Goal: Information Seeking & Learning: Learn about a topic

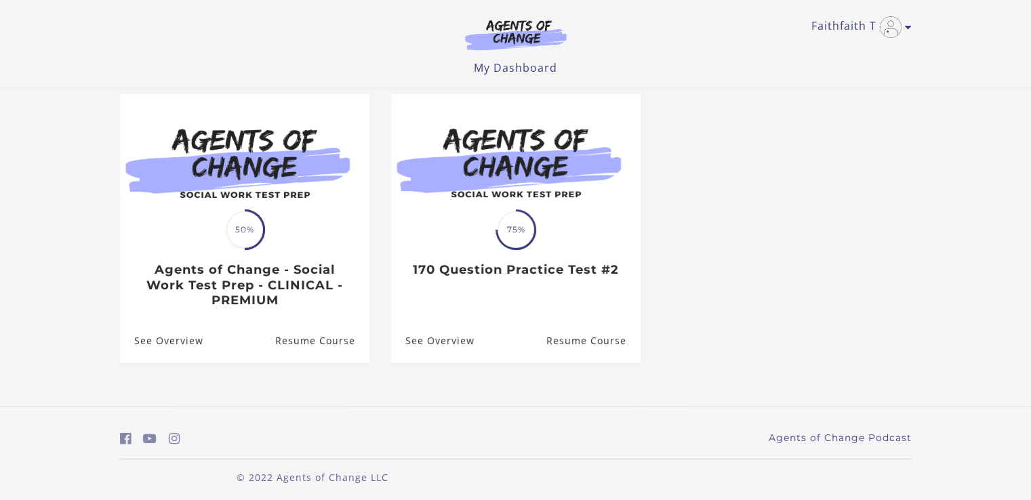
scroll to position [120, 0]
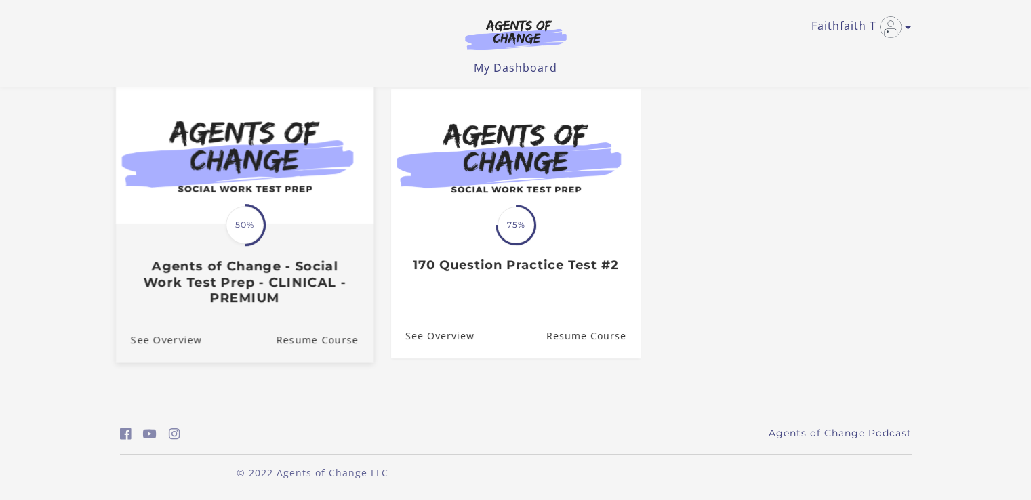
click at [255, 240] on span at bounding box center [245, 225] width 42 height 42
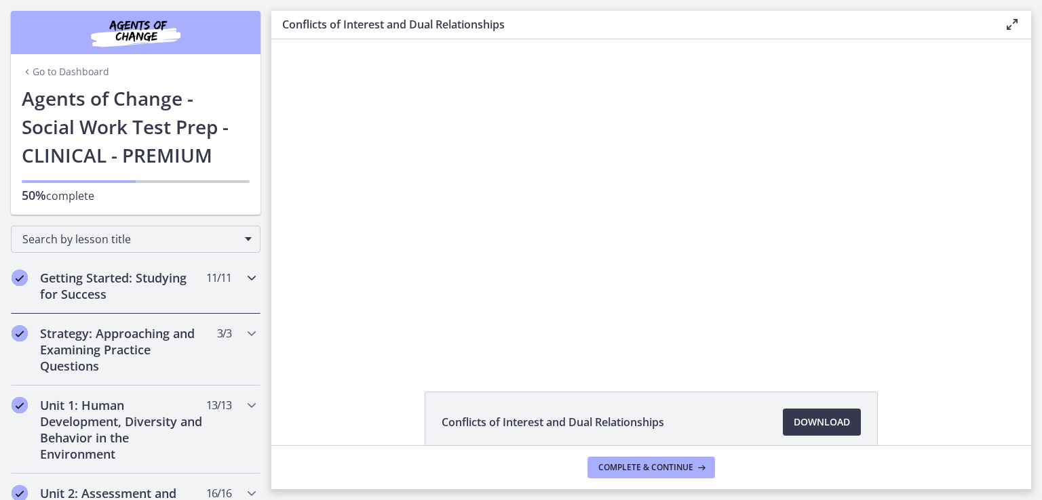
click at [133, 282] on h2 "Getting Started: Studying for Success" at bounding box center [122, 286] width 165 height 33
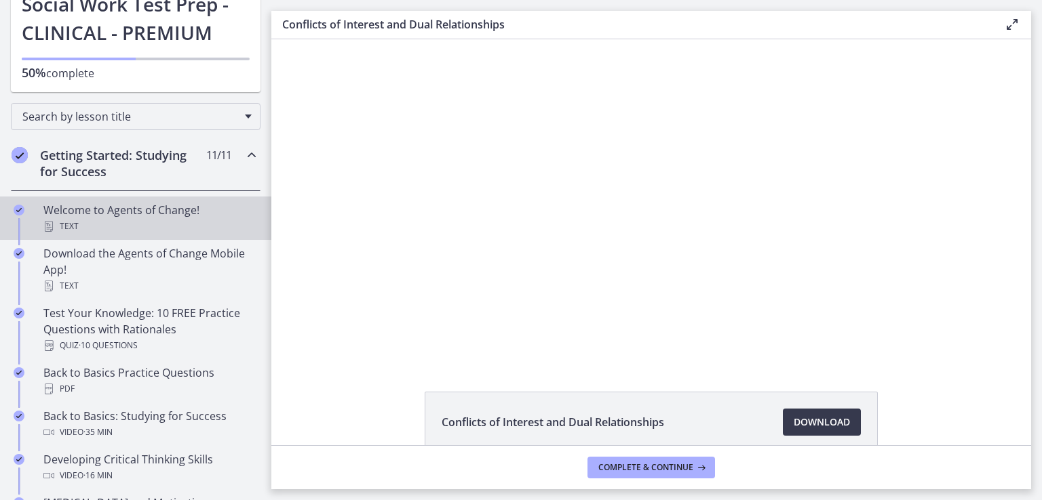
scroll to position [136, 0]
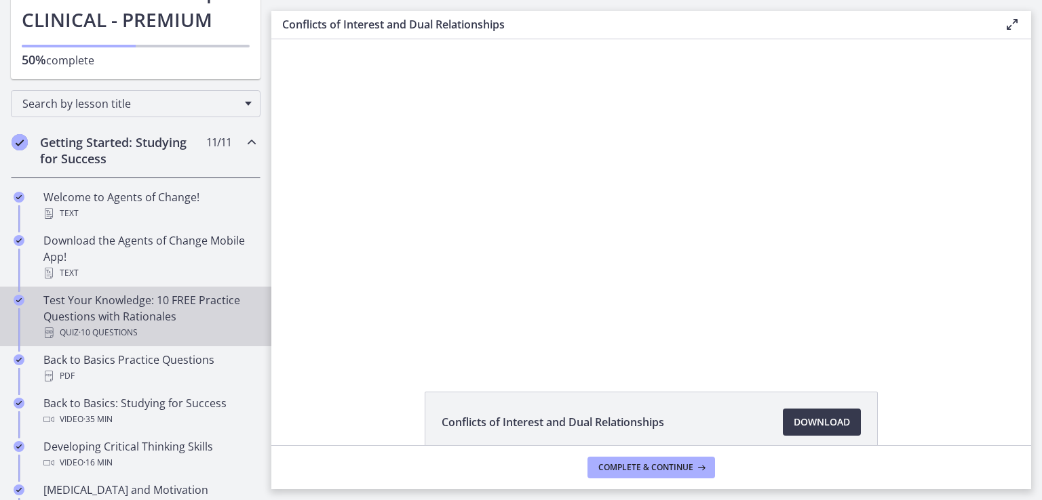
click at [186, 307] on div "Test Your Knowledge: 10 FREE Practice Questions with Rationales Quiz · 10 Quest…" at bounding box center [149, 316] width 212 height 49
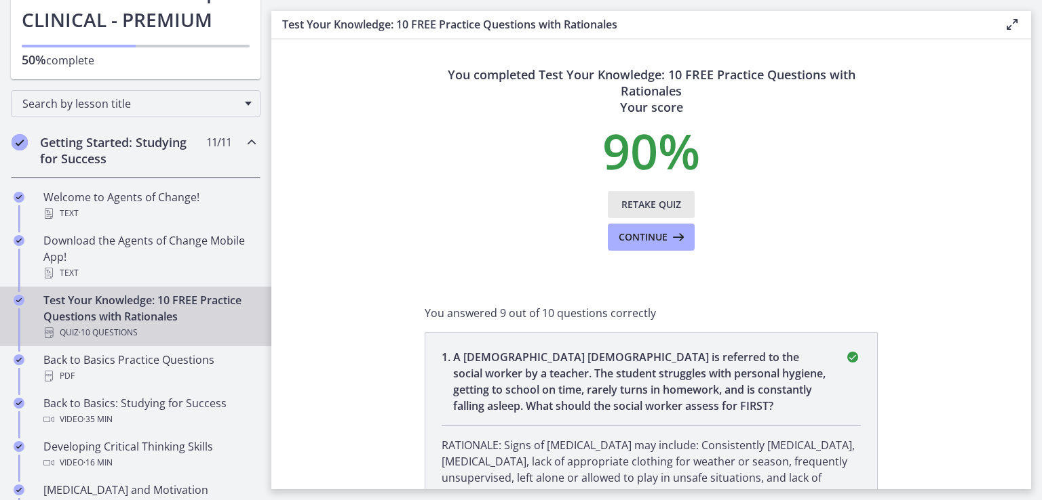
click at [658, 207] on span "Retake Quiz" at bounding box center [651, 205] width 60 height 16
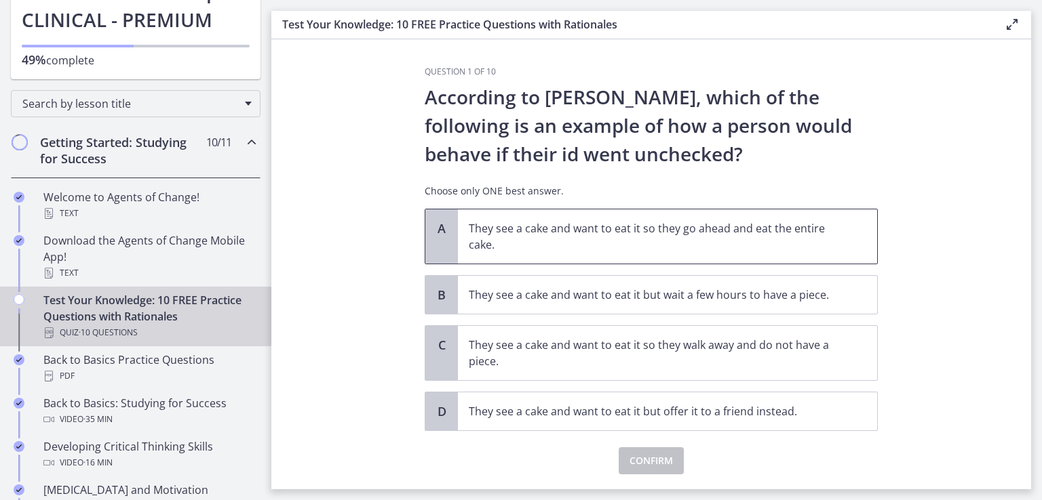
click at [444, 236] on div "A" at bounding box center [441, 237] width 33 height 54
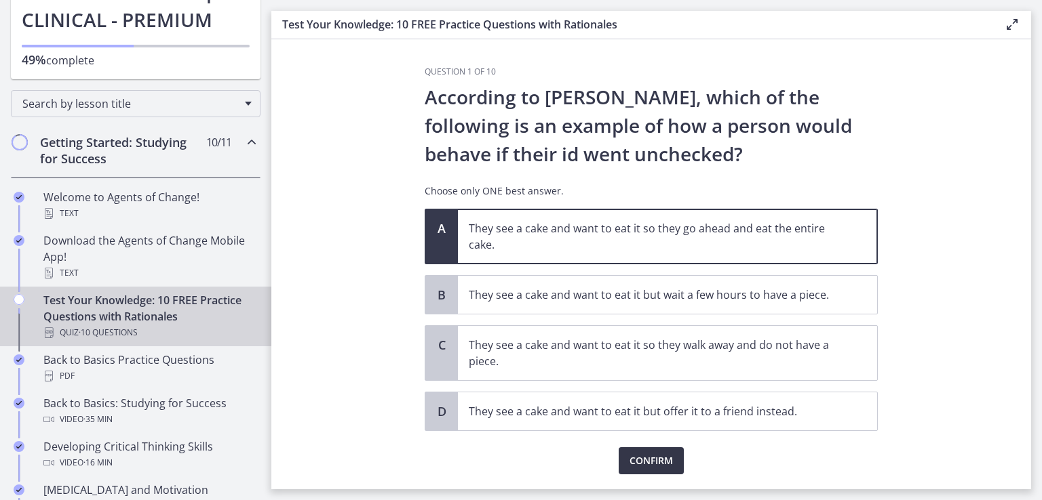
click at [651, 454] on span "Confirm" at bounding box center [650, 461] width 43 height 16
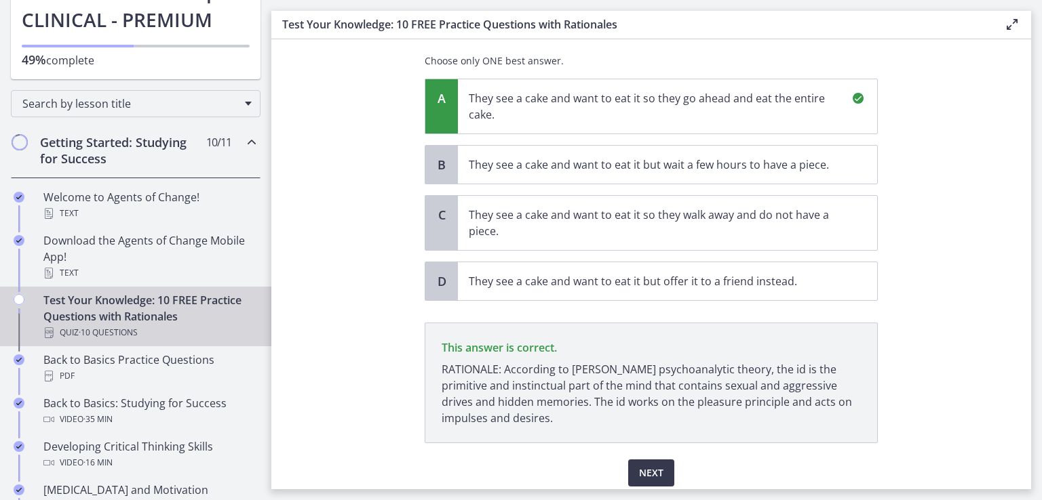
scroll to position [180, 0]
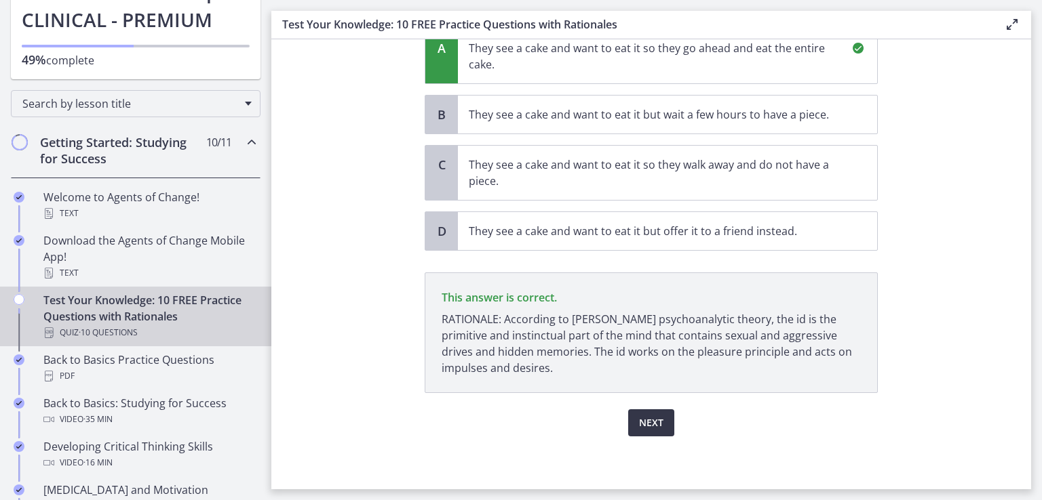
click at [643, 416] on span "Next" at bounding box center [651, 423] width 24 height 16
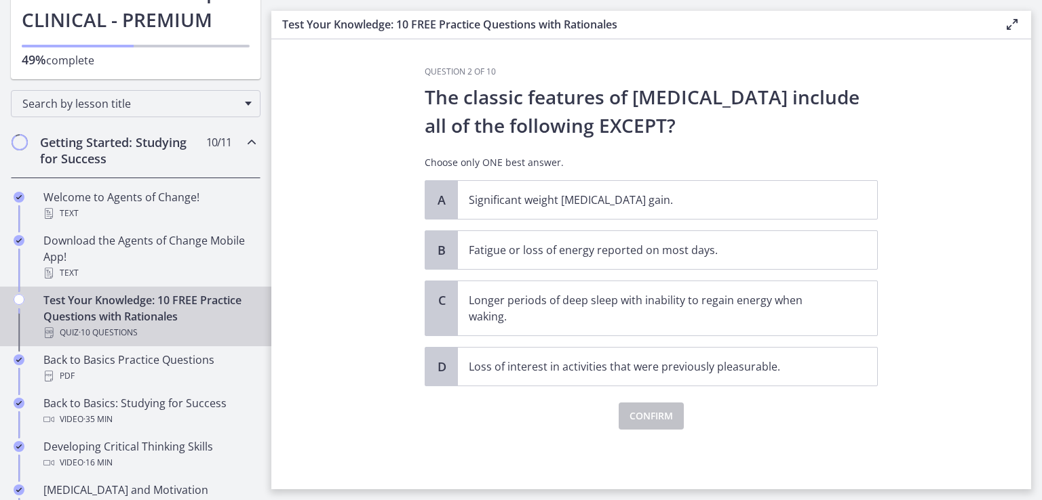
scroll to position [0, 0]
click at [671, 317] on p "Longer periods of deep sleep with inability to regain energy when waking." at bounding box center [654, 308] width 370 height 33
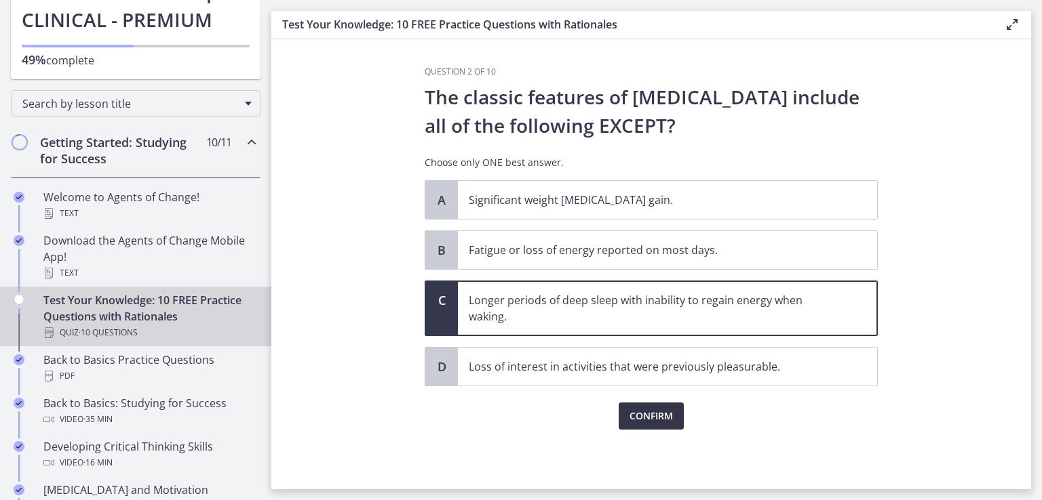
click at [650, 413] on span "Confirm" at bounding box center [650, 416] width 43 height 16
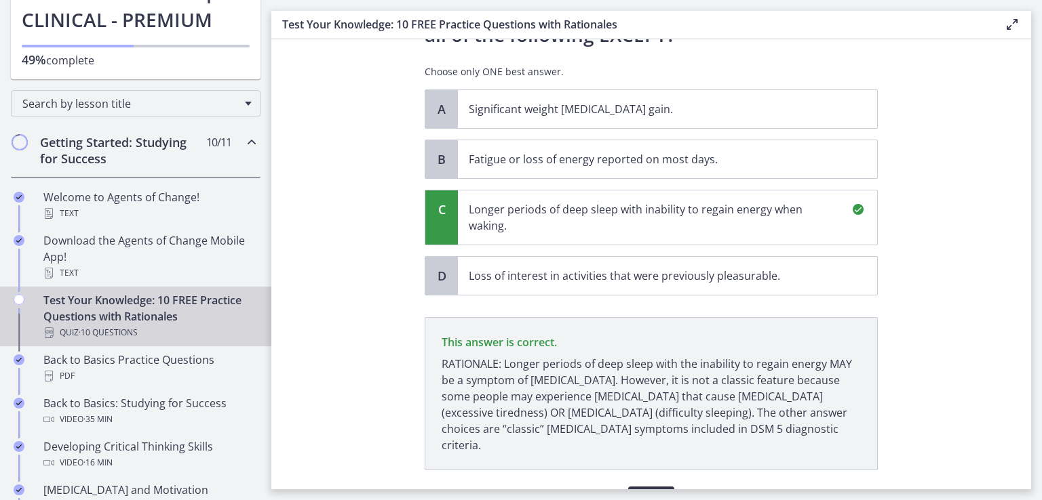
scroll to position [152, 0]
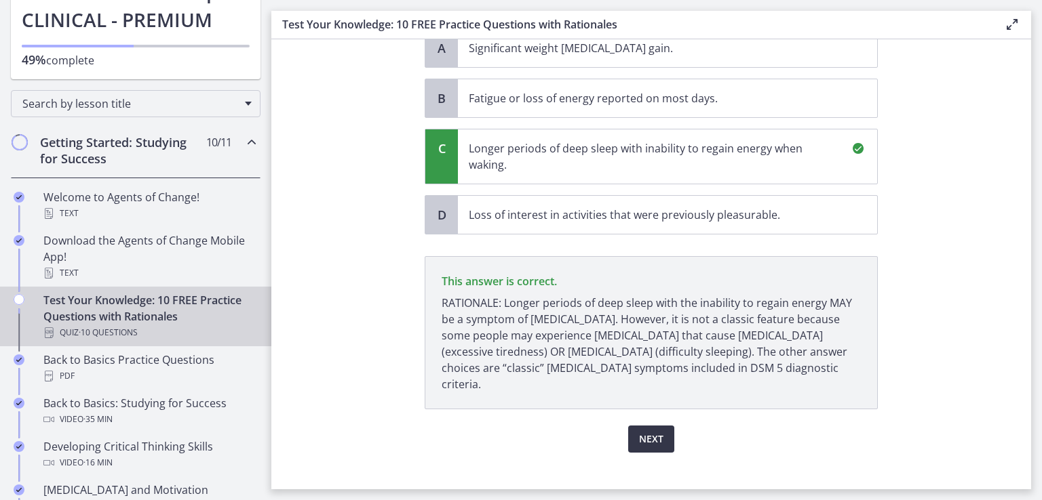
click at [662, 426] on button "Next" at bounding box center [651, 439] width 46 height 27
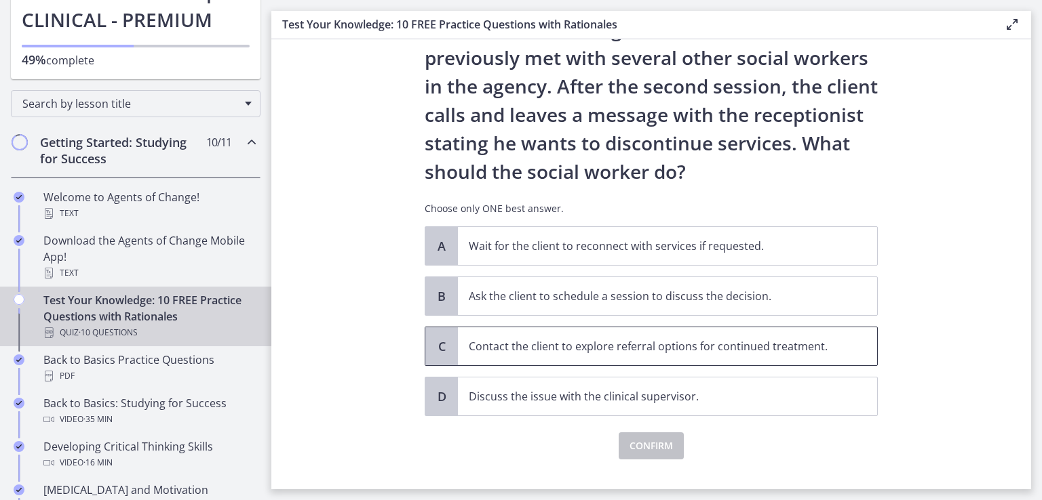
scroll to position [119, 0]
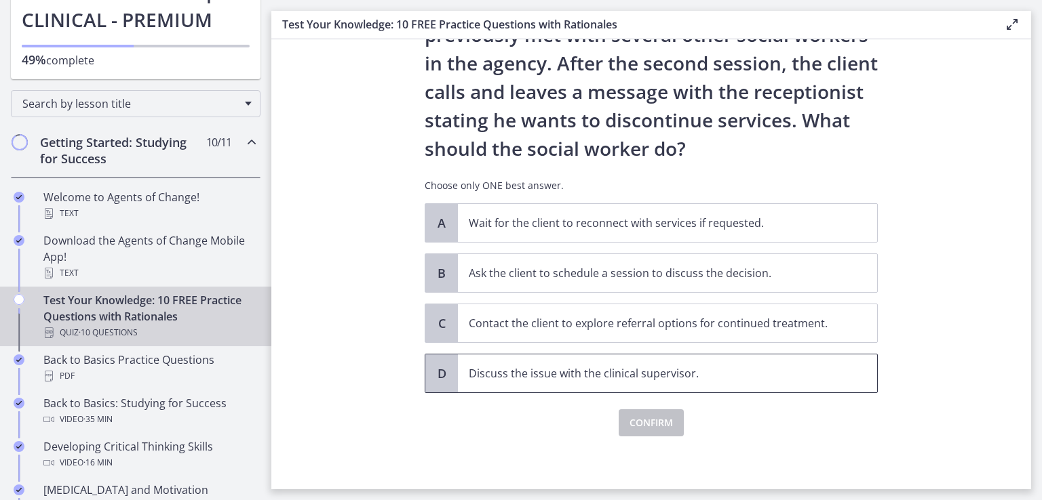
click at [433, 368] on span "D" at bounding box center [441, 374] width 16 height 16
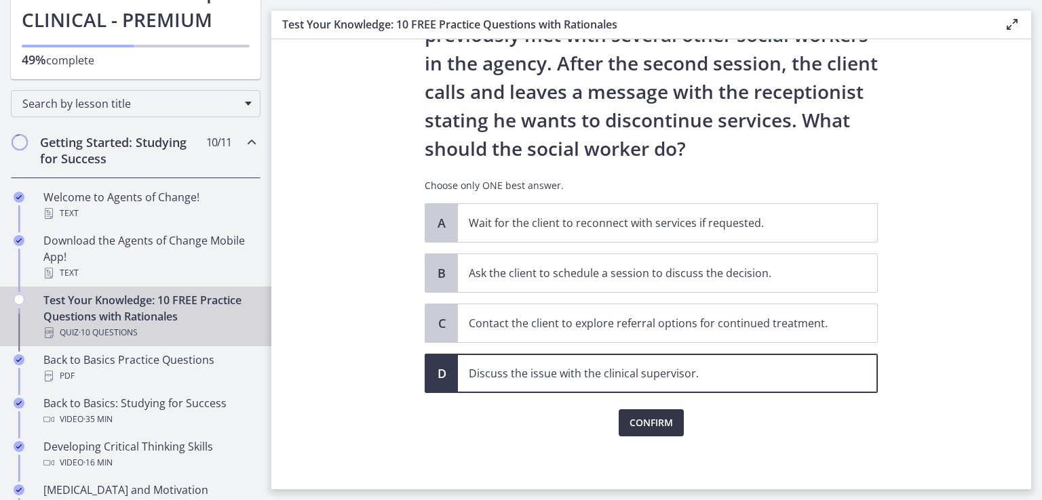
click at [654, 427] on span "Confirm" at bounding box center [650, 423] width 43 height 16
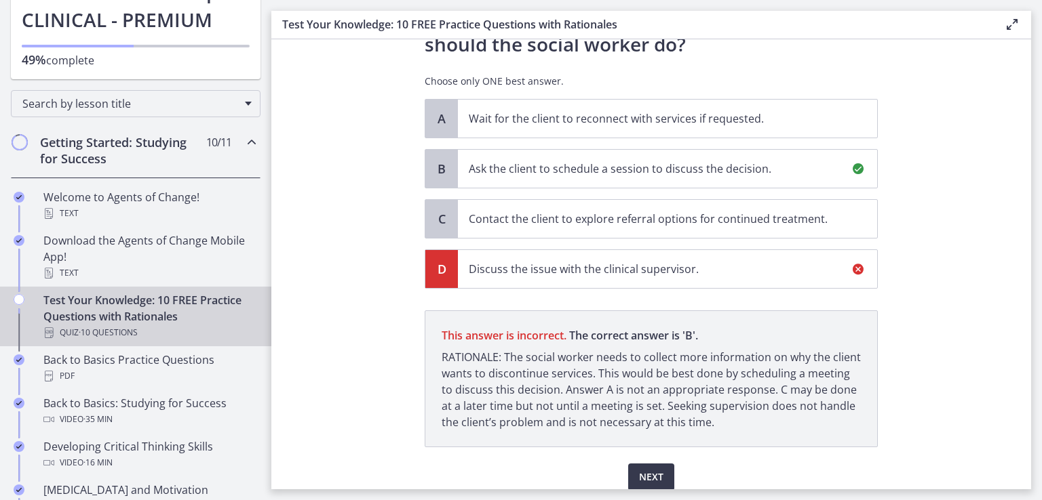
scroll to position [278, 0]
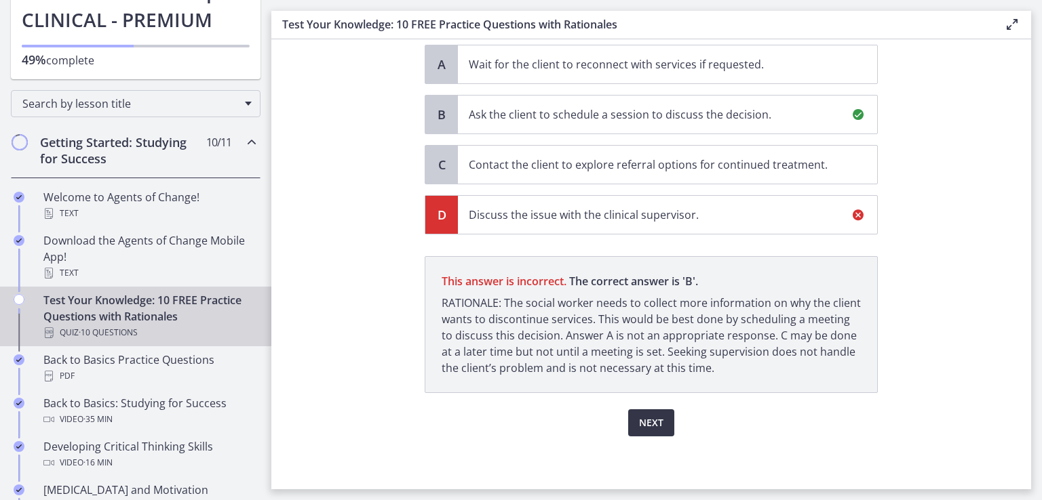
click at [658, 422] on button "Next" at bounding box center [651, 423] width 46 height 27
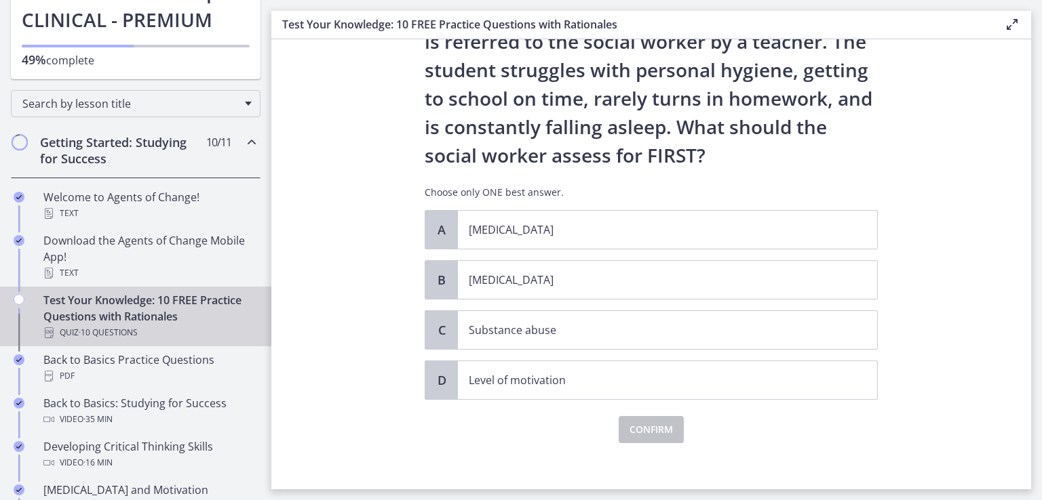
scroll to position [91, 0]
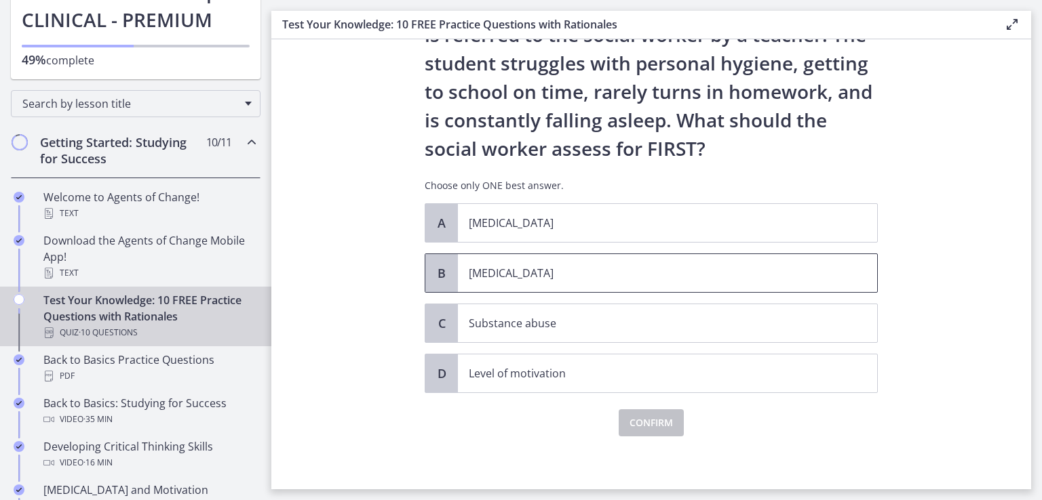
click at [544, 268] on p "Child neglect" at bounding box center [654, 273] width 370 height 16
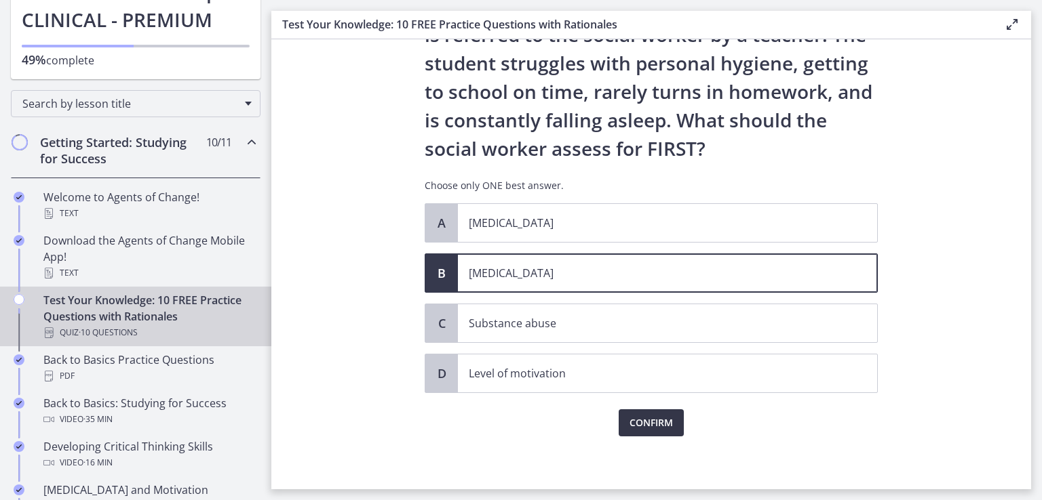
click at [651, 424] on span "Confirm" at bounding box center [650, 423] width 43 height 16
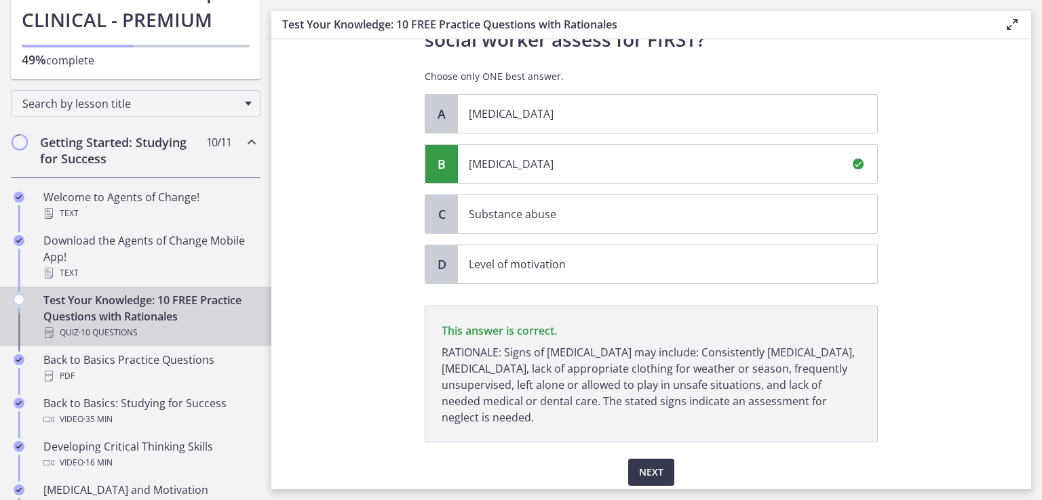
scroll to position [250, 0]
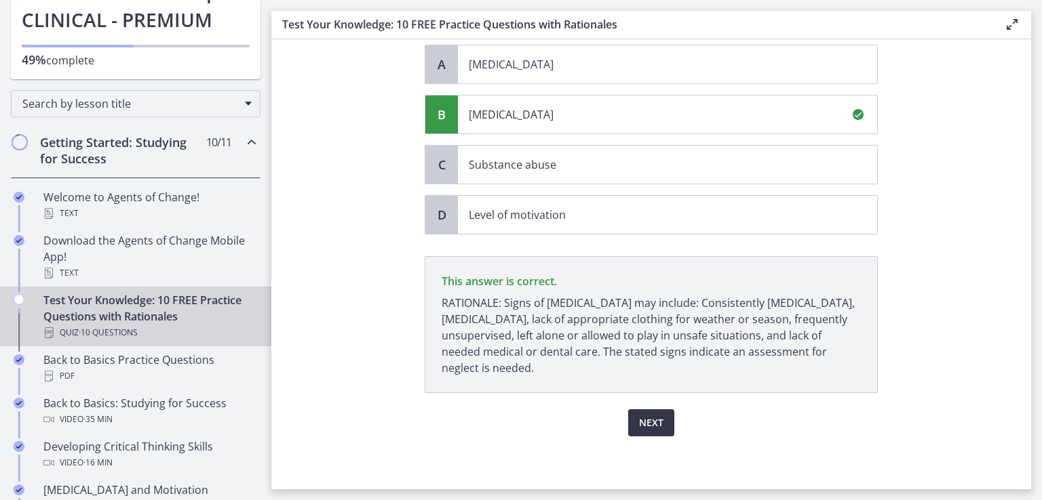
click at [657, 421] on span "Next" at bounding box center [651, 423] width 24 height 16
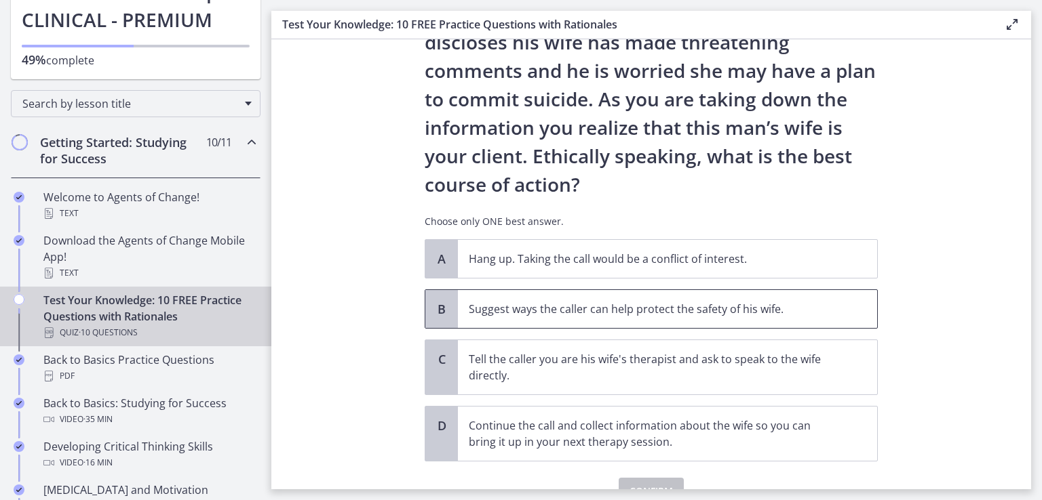
scroll to position [136, 0]
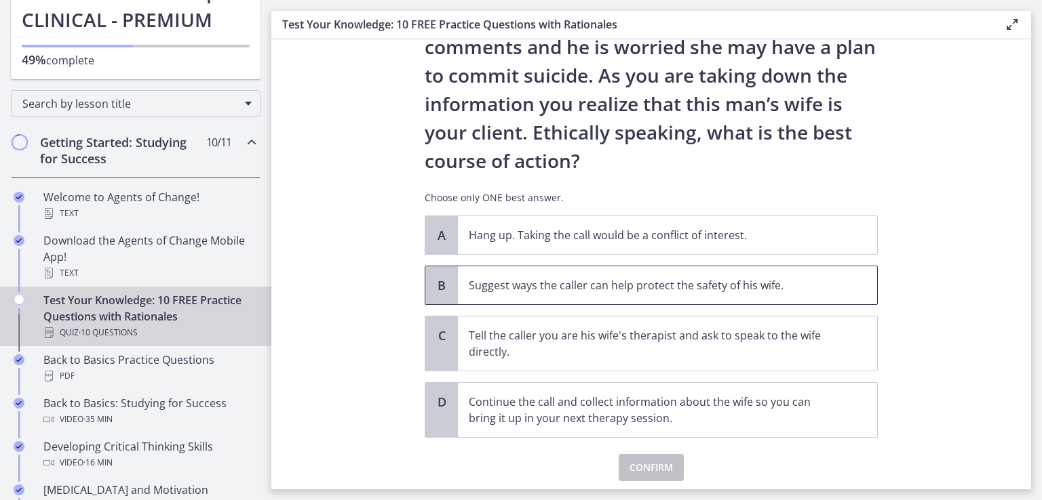
click at [689, 291] on p "Suggest ways the caller can help protect the safety of his wife." at bounding box center [654, 285] width 370 height 16
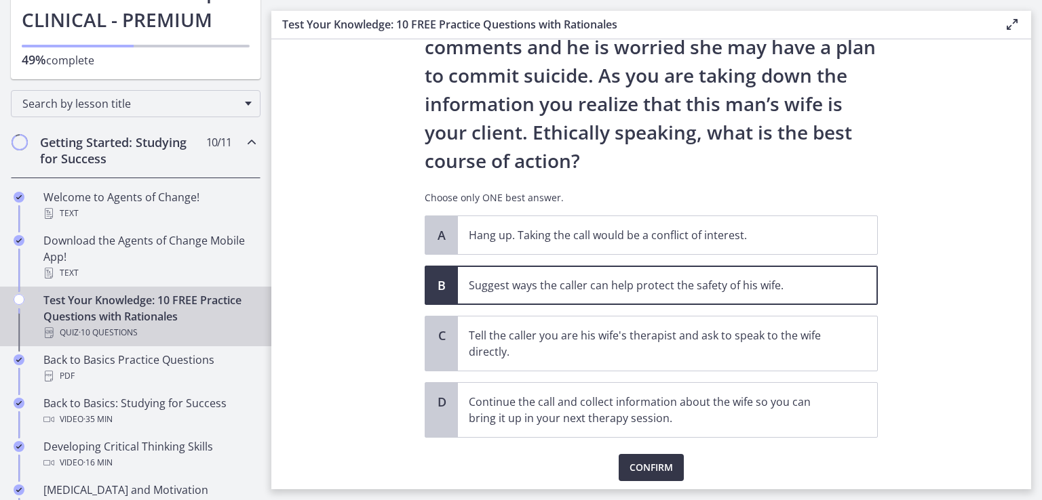
click at [639, 464] on span "Confirm" at bounding box center [650, 468] width 43 height 16
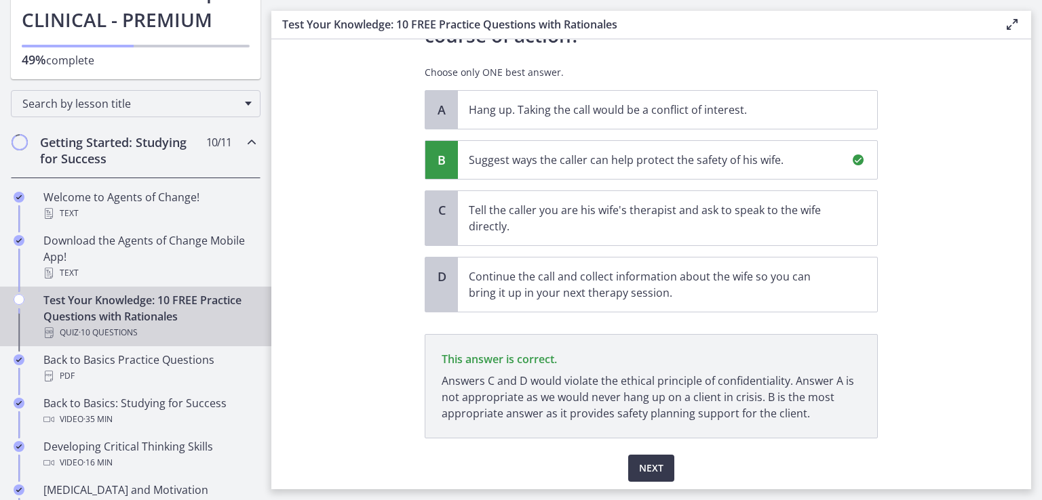
scroll to position [307, 0]
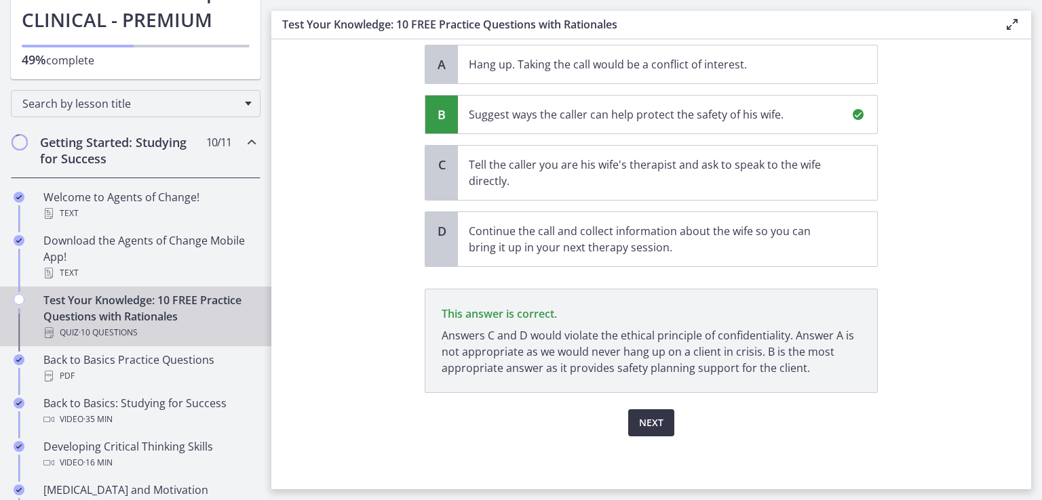
click at [662, 425] on button "Next" at bounding box center [651, 423] width 46 height 27
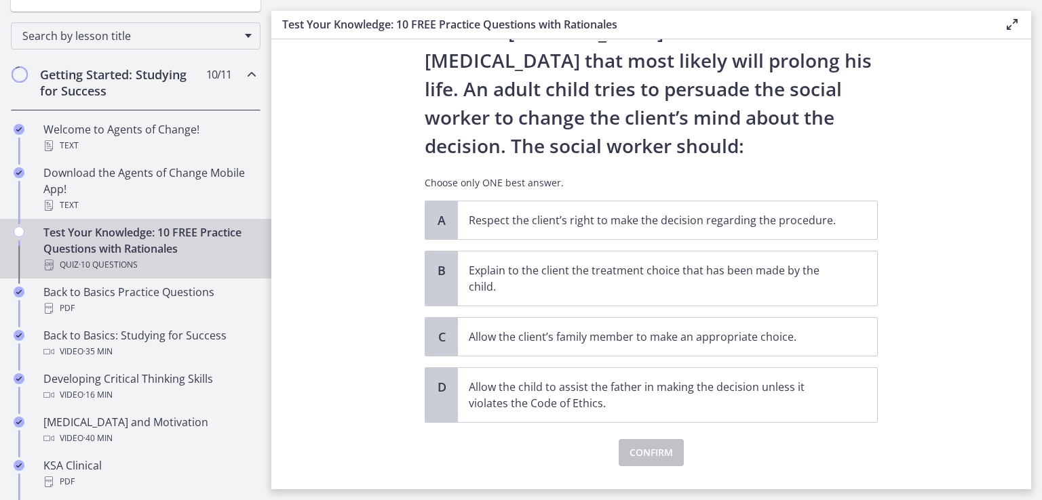
scroll to position [136, 0]
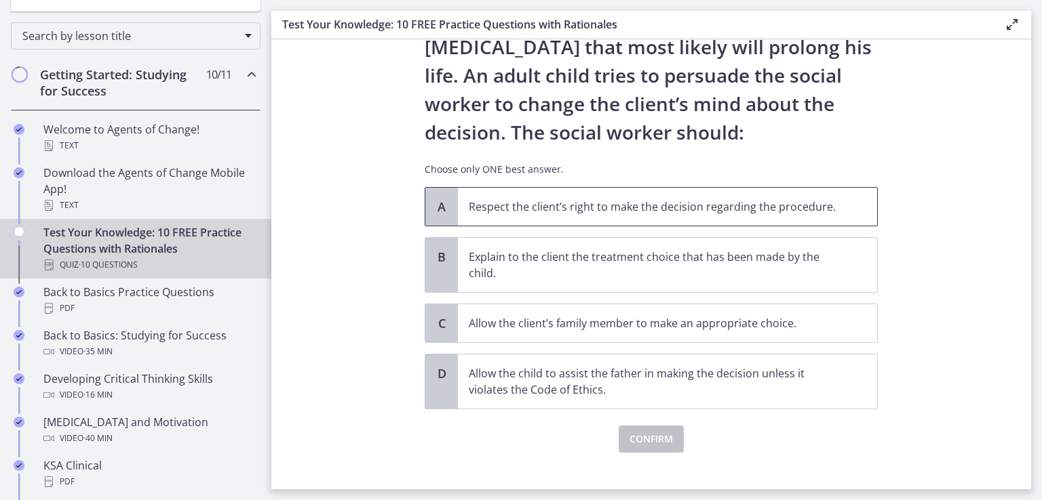
click at [656, 209] on p "Respect the client’s right to make the decision regarding the procedure." at bounding box center [654, 207] width 370 height 16
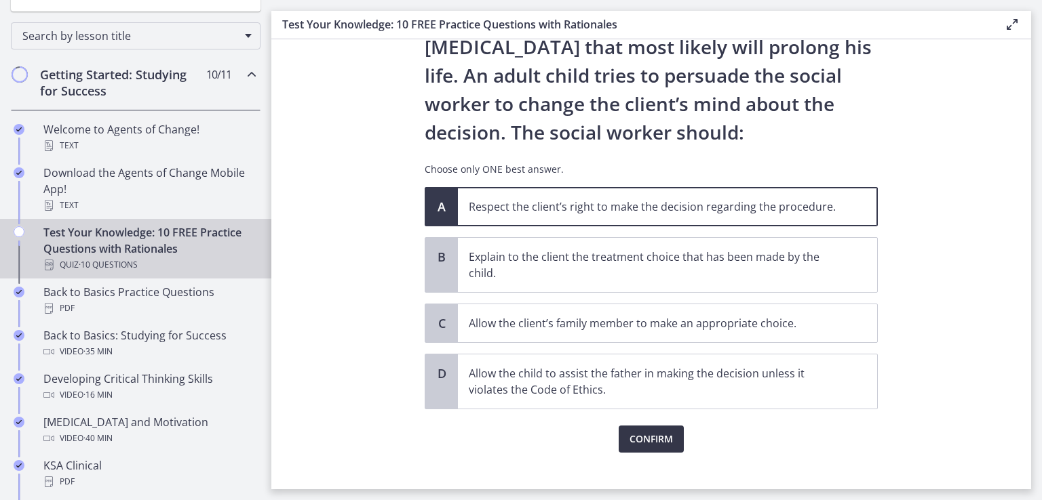
click at [663, 433] on span "Confirm" at bounding box center [650, 439] width 43 height 16
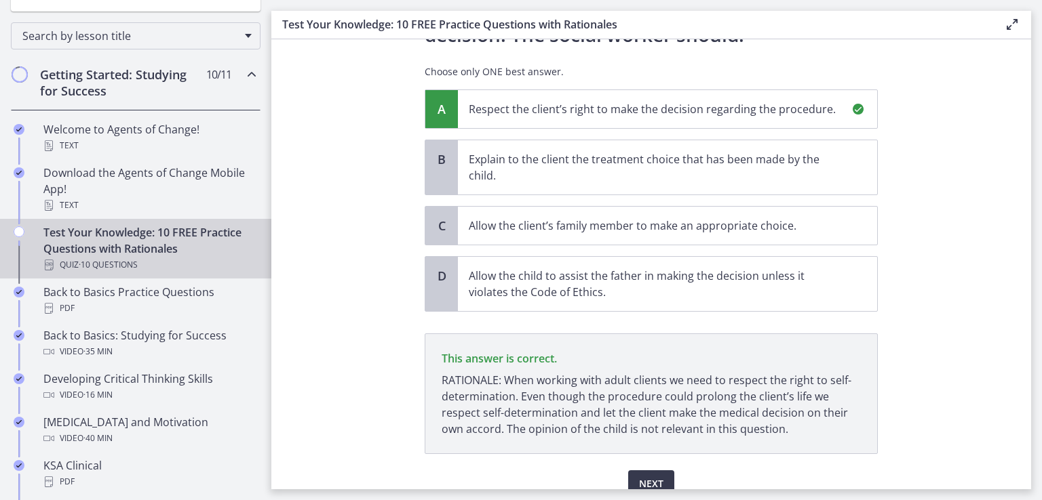
scroll to position [294, 0]
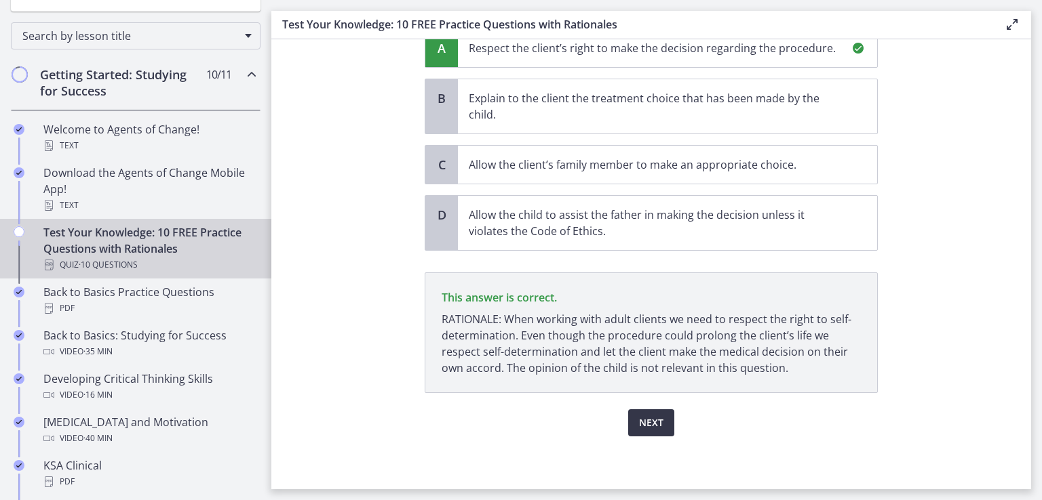
drag, startPoint x: 650, startPoint y: 420, endPoint x: 662, endPoint y: 415, distance: 12.7
click at [650, 422] on span "Next" at bounding box center [651, 423] width 24 height 16
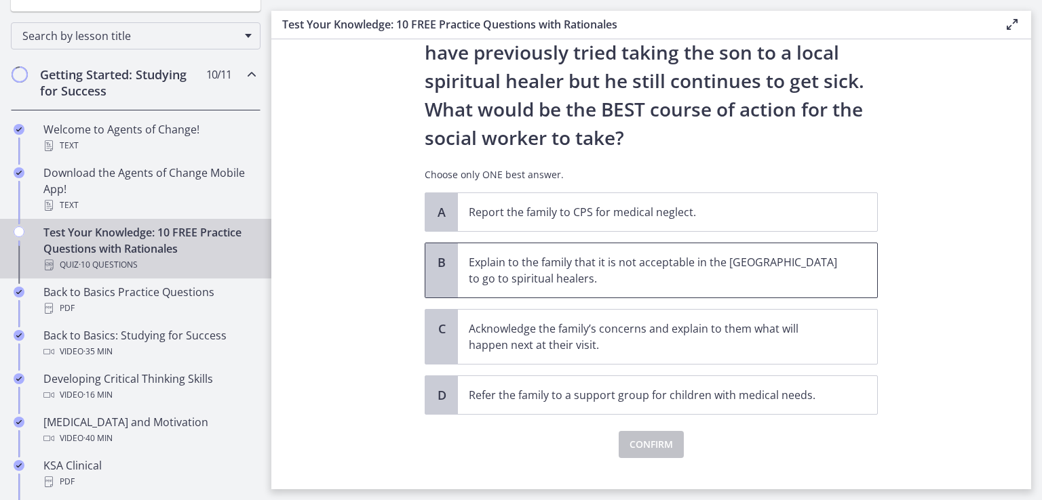
scroll to position [266, 0]
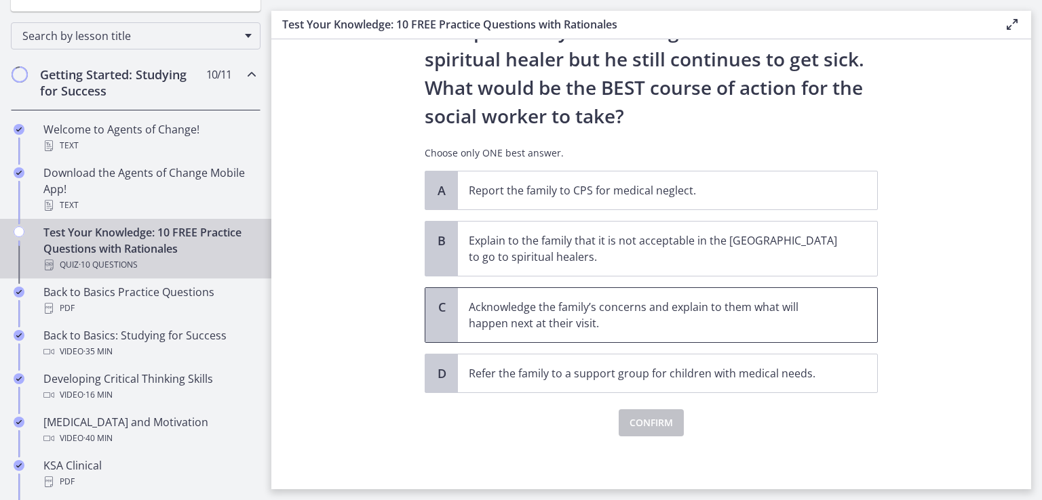
click at [806, 315] on p "Acknowledge the family’s concerns and explain to them what will happen next at …" at bounding box center [654, 315] width 370 height 33
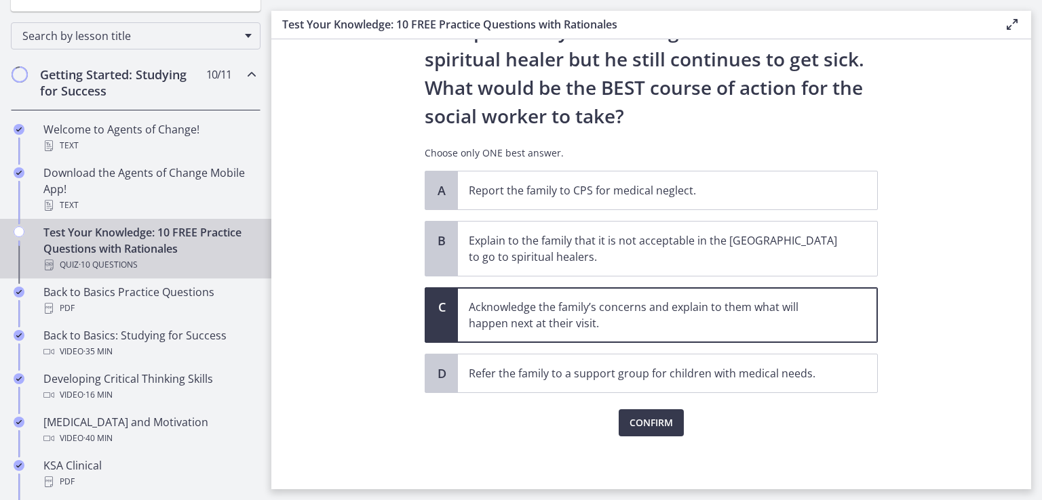
click at [662, 304] on p "Acknowledge the family’s concerns and explain to them what will happen next at …" at bounding box center [654, 315] width 370 height 33
click at [654, 422] on span "Confirm" at bounding box center [650, 423] width 43 height 16
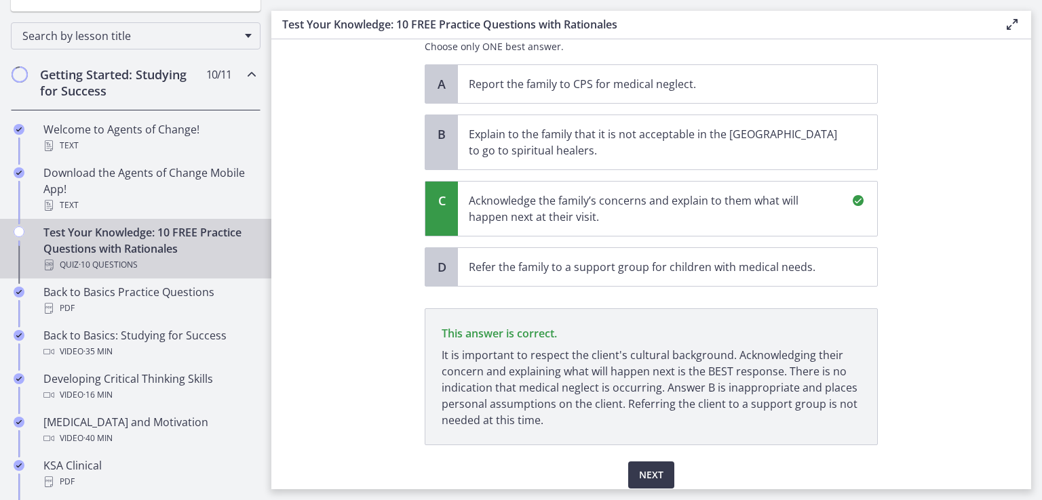
scroll to position [425, 0]
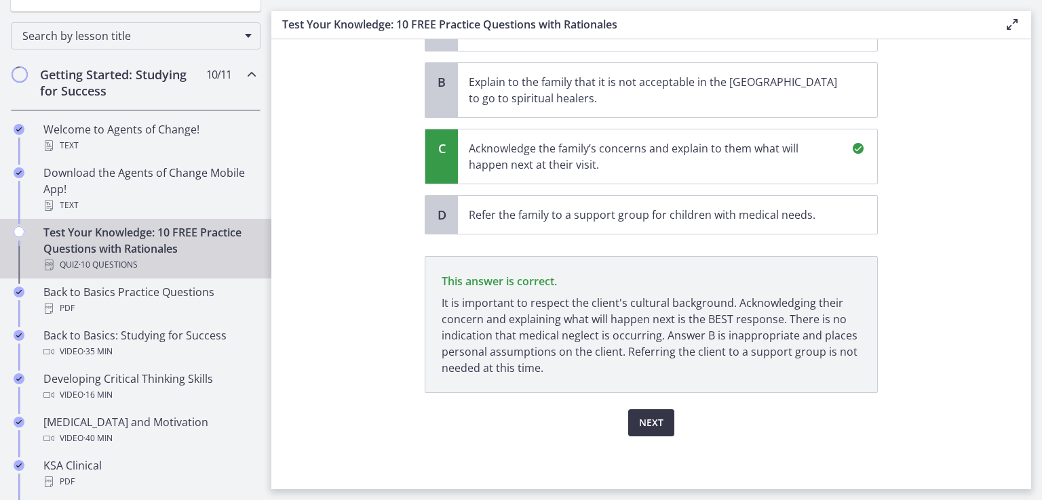
click at [641, 420] on span "Next" at bounding box center [651, 423] width 24 height 16
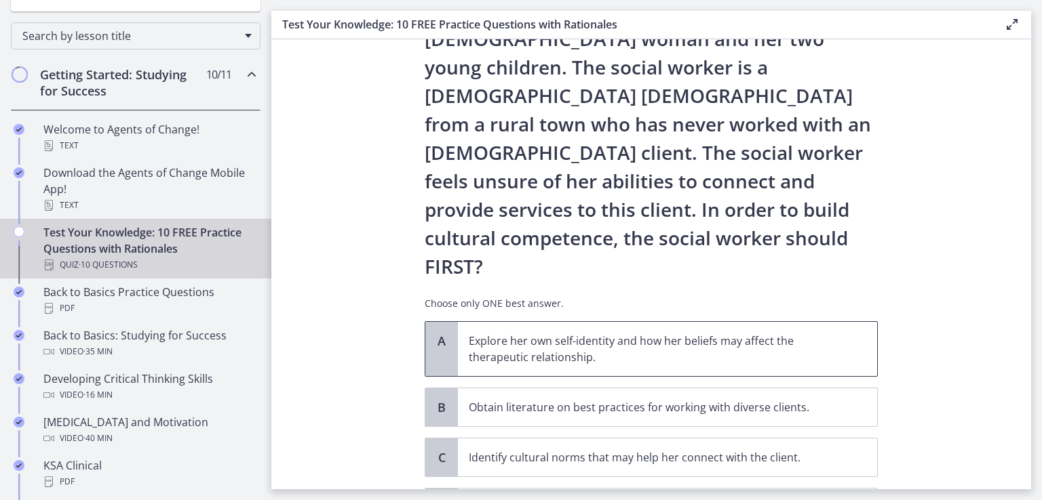
scroll to position [136, 0]
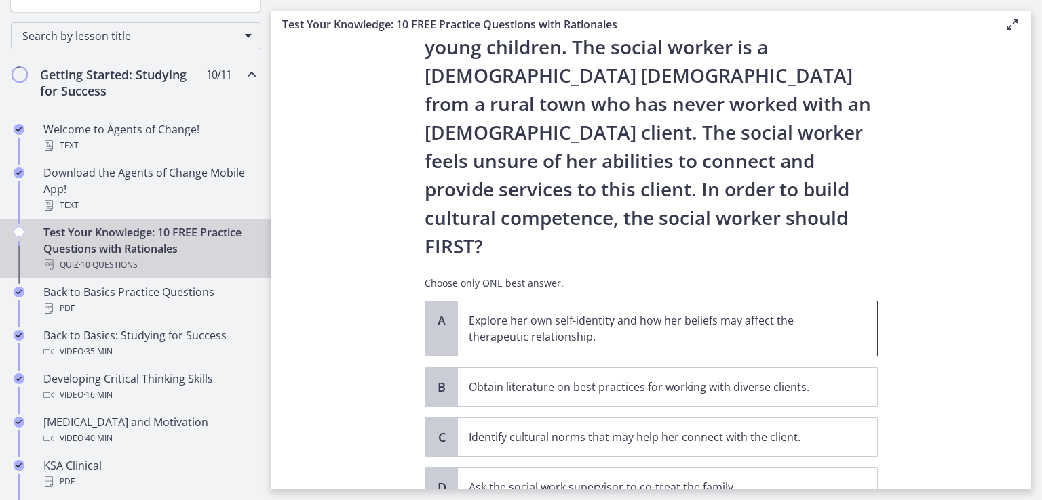
click at [637, 313] on p "Explore her own self-identity and how her beliefs may affect the therapeutic re…" at bounding box center [654, 329] width 370 height 33
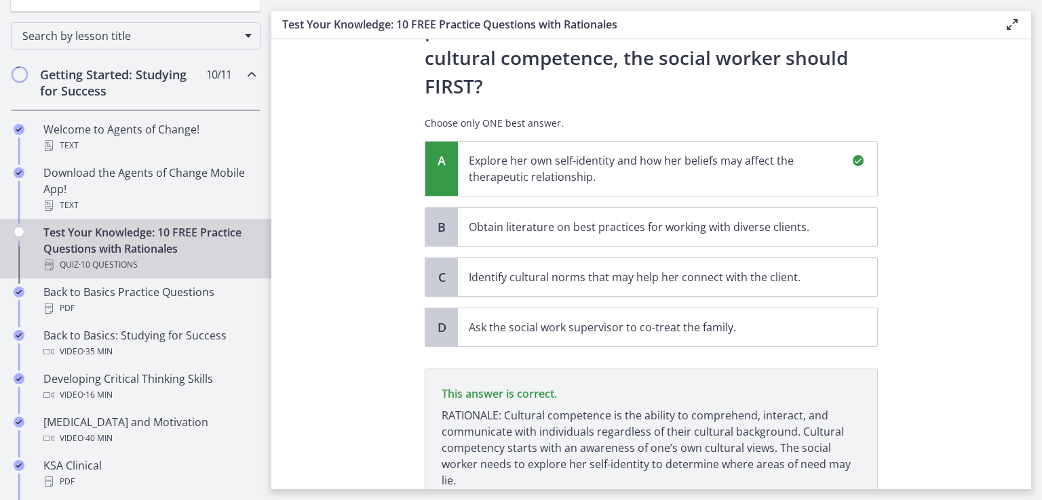
scroll to position [351, 0]
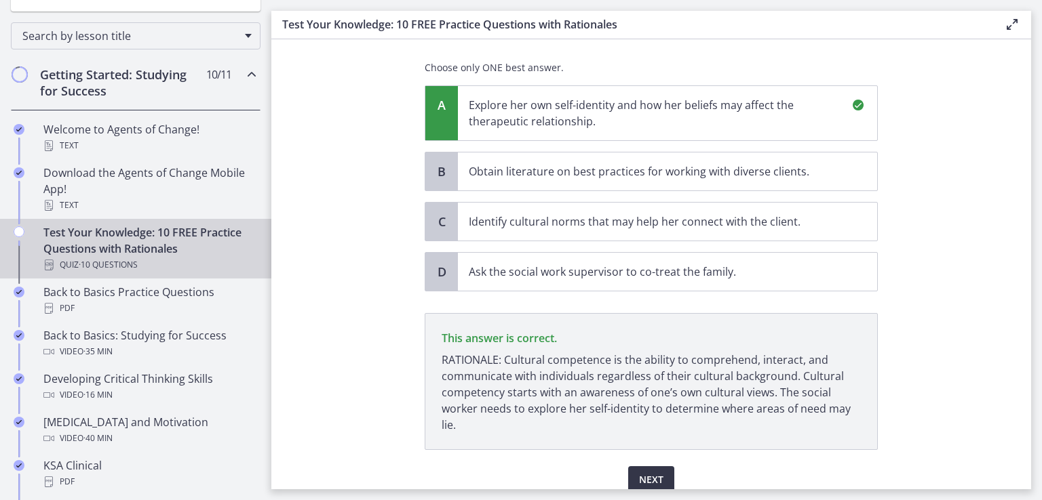
click at [644, 472] on span "Next" at bounding box center [651, 480] width 24 height 16
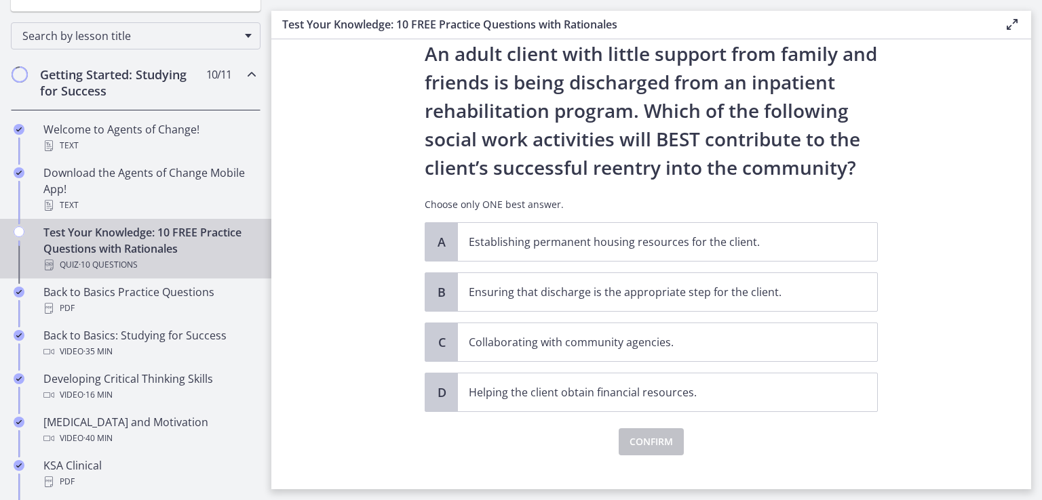
scroll to position [62, 0]
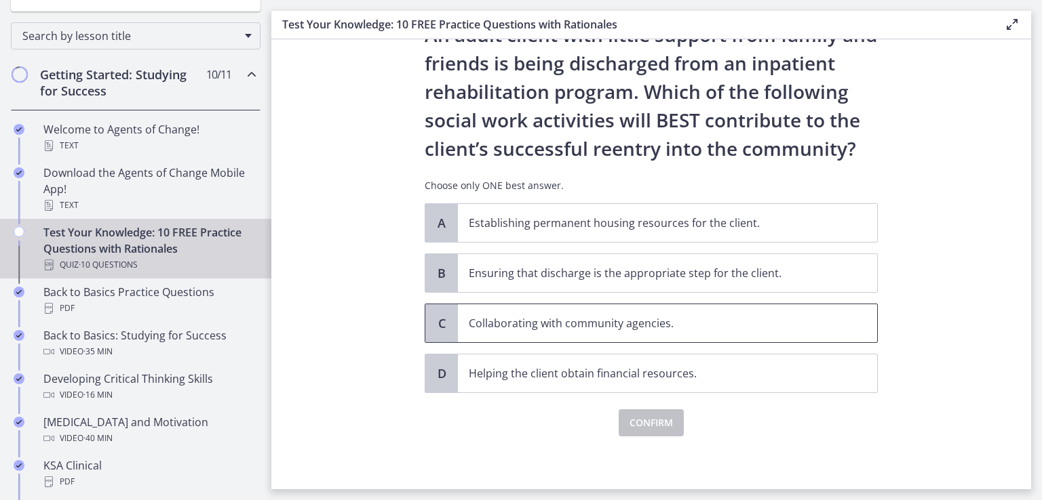
click at [682, 327] on p "Collaborating with community agencies." at bounding box center [654, 323] width 370 height 16
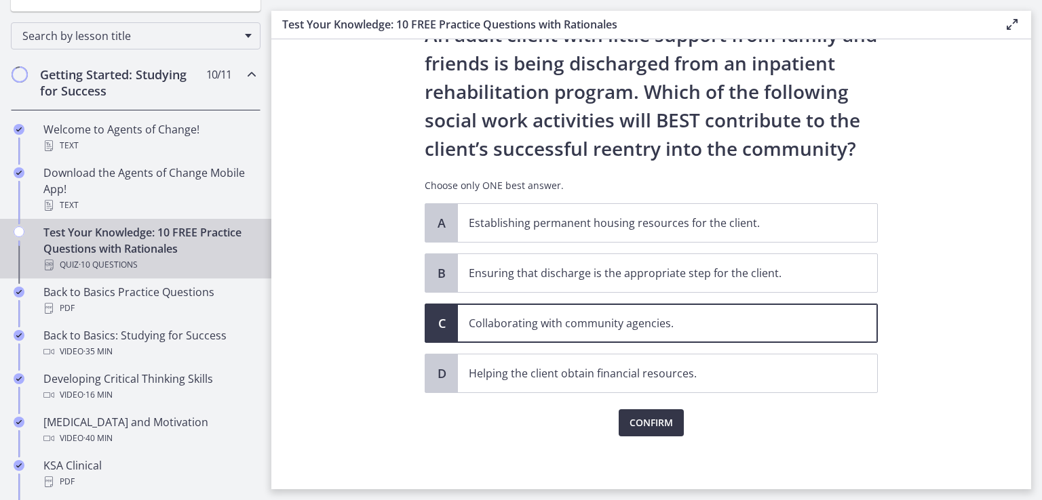
drag, startPoint x: 664, startPoint y: 405, endPoint x: 661, endPoint y: 416, distance: 11.8
click at [663, 407] on div "Confirm" at bounding box center [651, 414] width 453 height 43
click at [662, 420] on span "Confirm" at bounding box center [650, 423] width 43 height 16
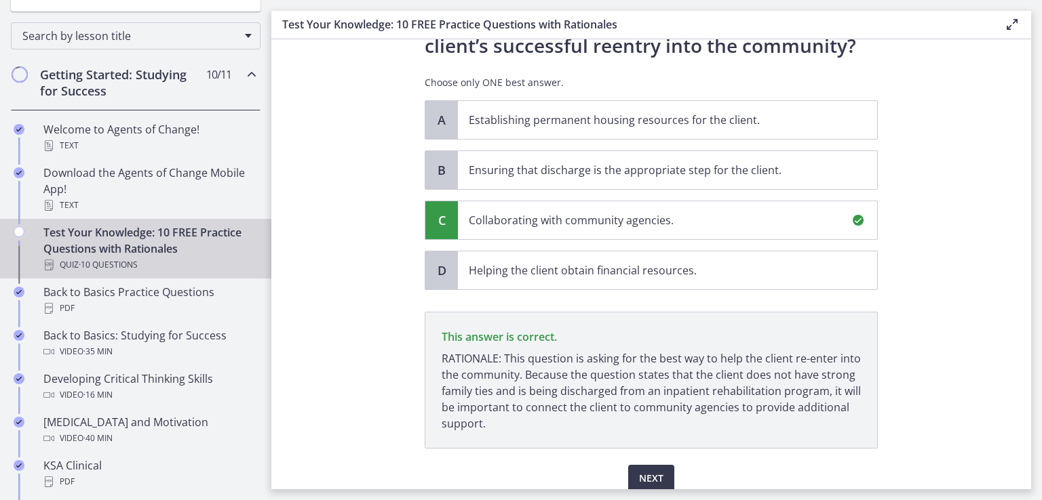
scroll to position [221, 0]
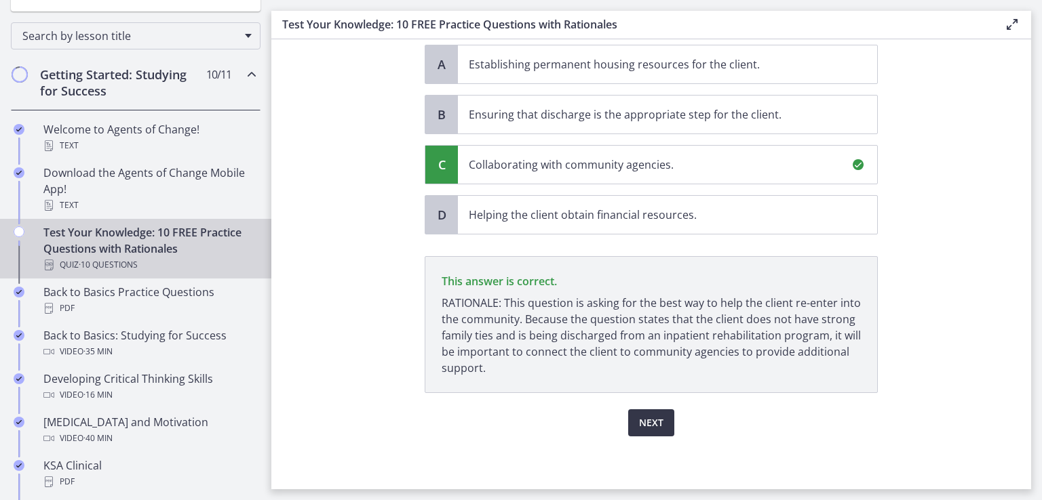
click at [639, 416] on span "Next" at bounding box center [651, 423] width 24 height 16
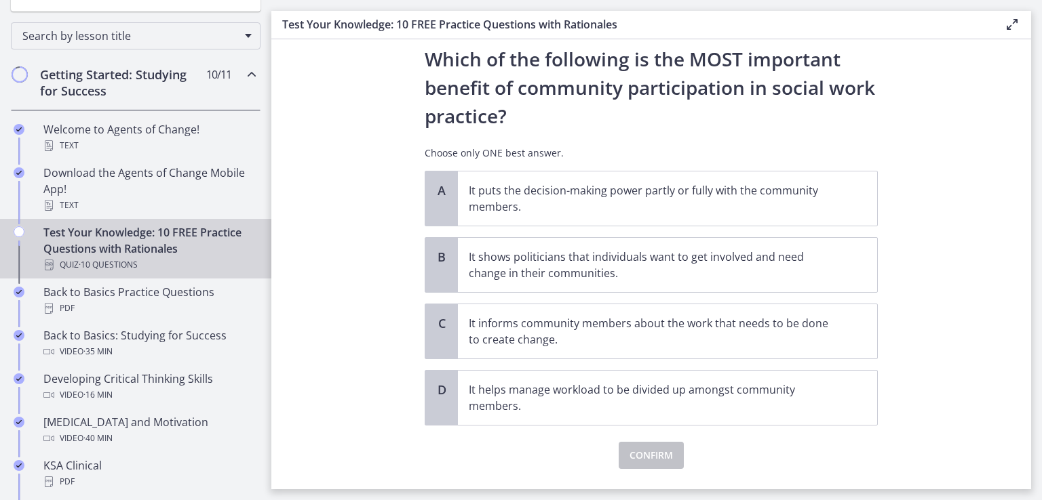
scroll to position [68, 0]
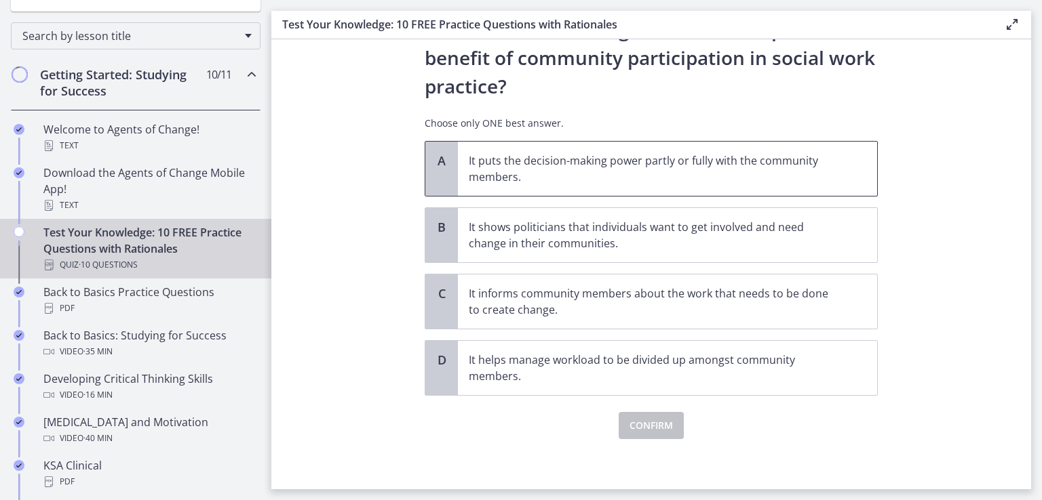
click at [591, 175] on p "It puts the decision-making power partly or fully with the community members." at bounding box center [654, 169] width 370 height 33
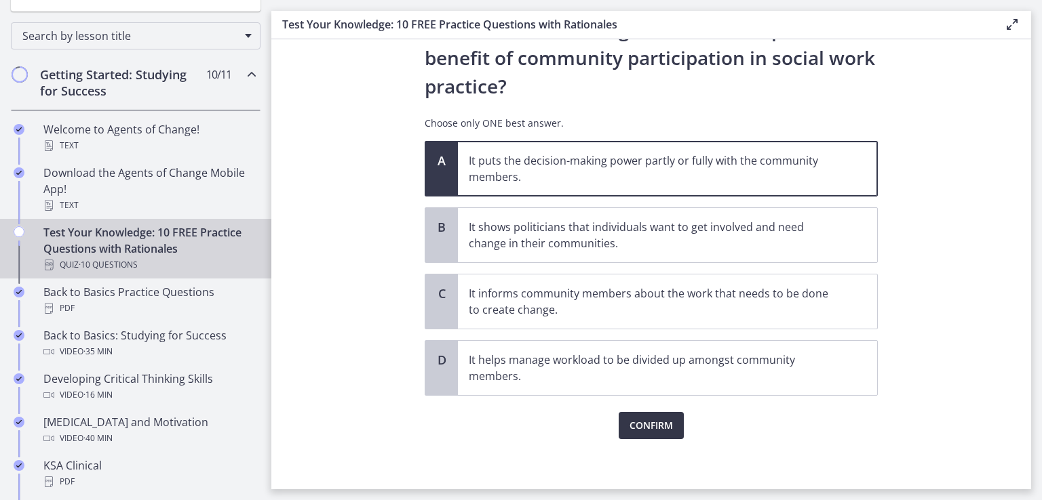
click at [649, 427] on span "Confirm" at bounding box center [650, 426] width 43 height 16
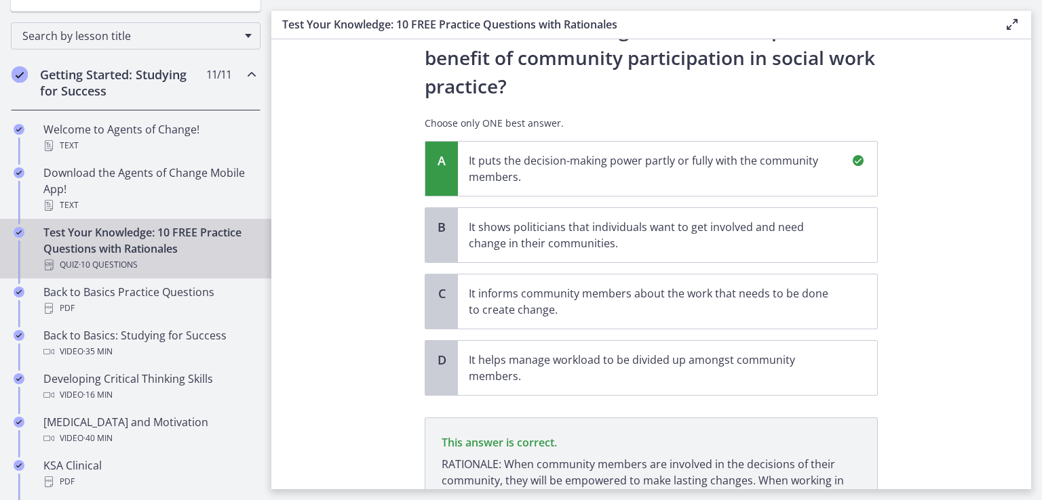
scroll to position [213, 0]
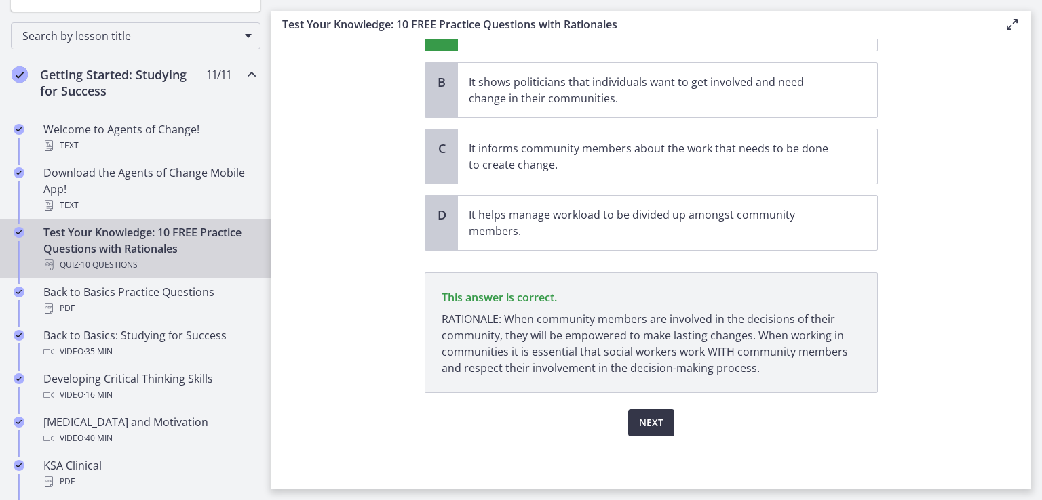
click at [649, 421] on span "Next" at bounding box center [651, 423] width 24 height 16
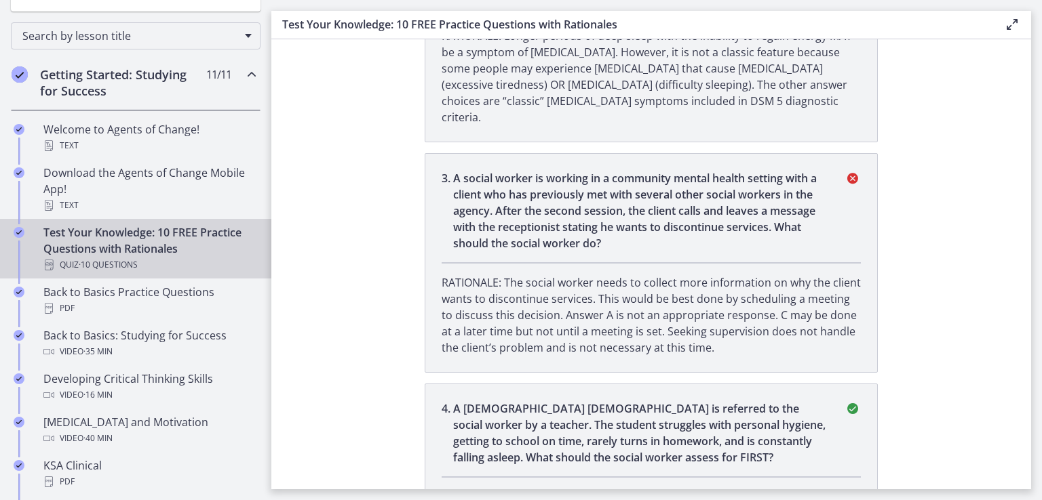
scroll to position [746, 0]
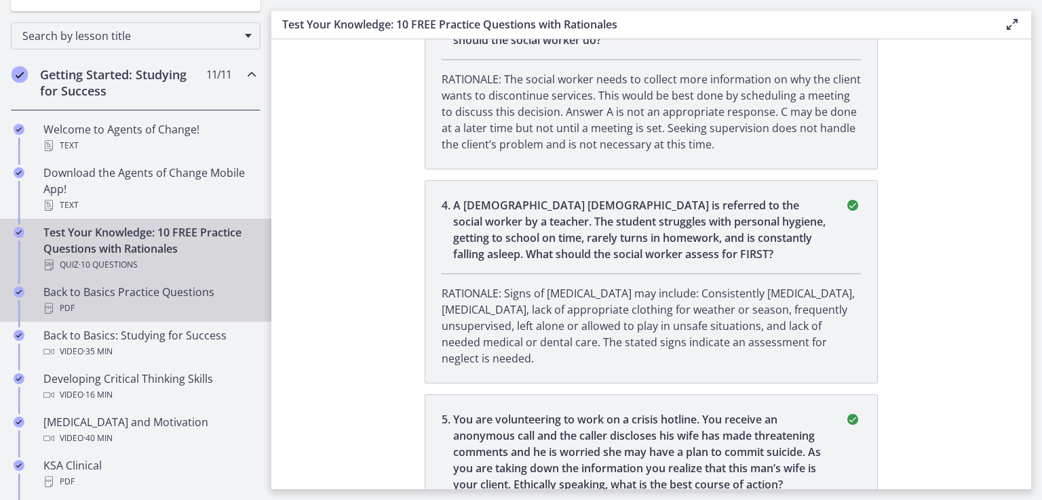
click at [88, 302] on div "PDF" at bounding box center [149, 308] width 212 height 16
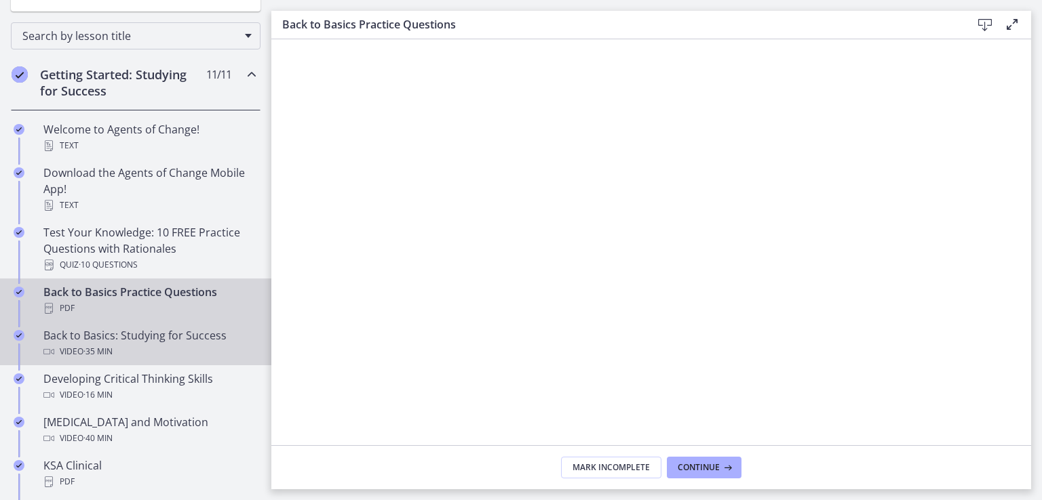
click at [142, 335] on div "Back to Basics: Studying for Success Video · 35 min" at bounding box center [149, 344] width 212 height 33
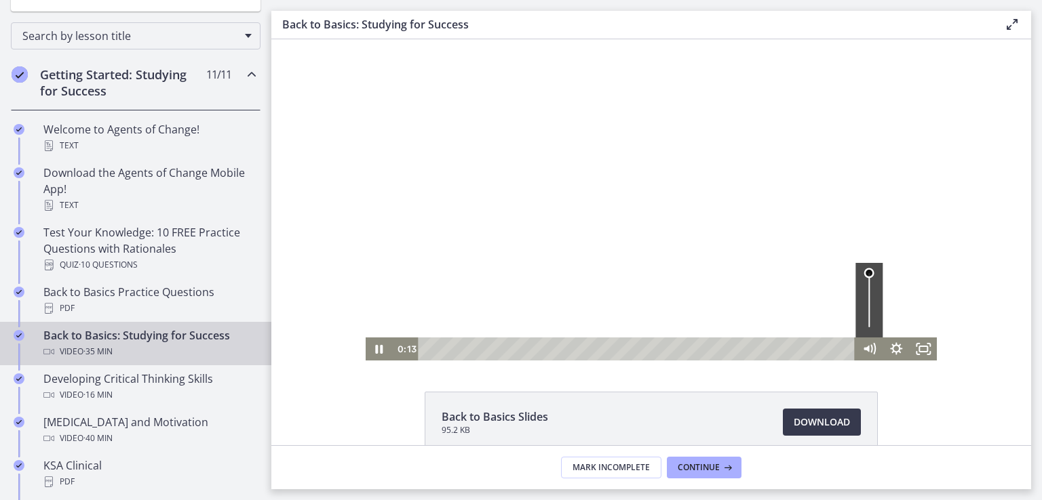
drag, startPoint x: 861, startPoint y: 288, endPoint x: 864, endPoint y: 270, distance: 18.5
click at [864, 270] on div "Volume" at bounding box center [868, 300] width 27 height 75
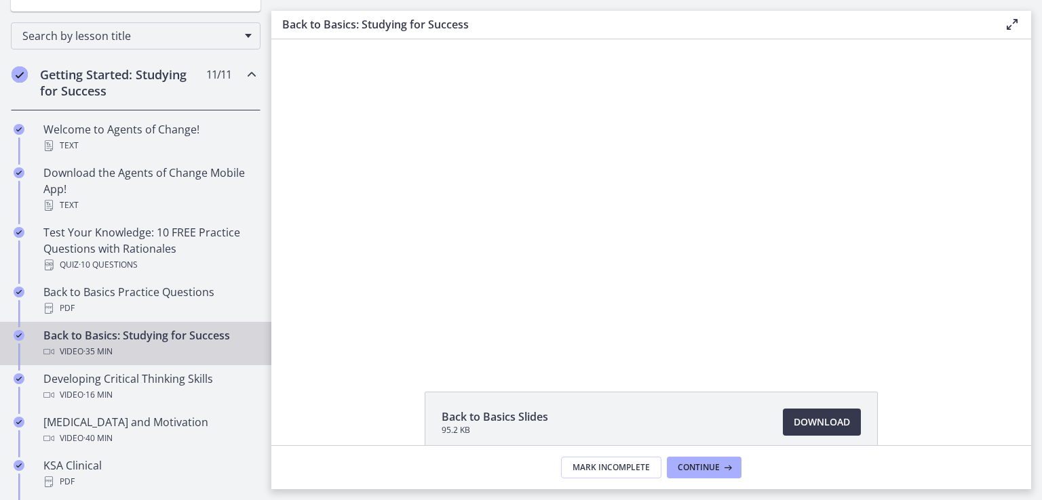
click at [1012, 24] on icon at bounding box center [1012, 24] width 16 height 16
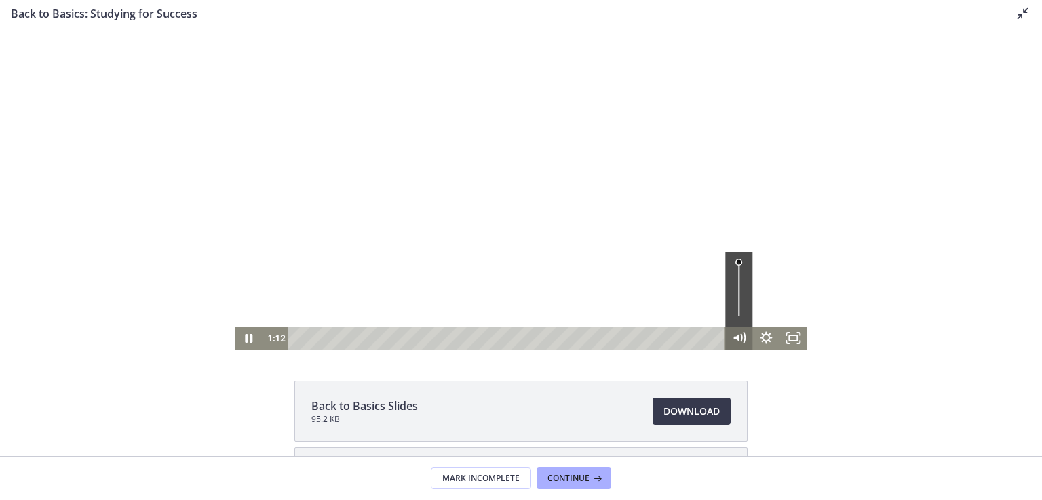
click at [743, 337] on icon "Mute" at bounding box center [738, 338] width 27 height 23
click at [743, 335] on icon "Unmute" at bounding box center [738, 339] width 33 height 28
click at [792, 340] on rect "Fullscreen" at bounding box center [793, 338] width 8 height 5
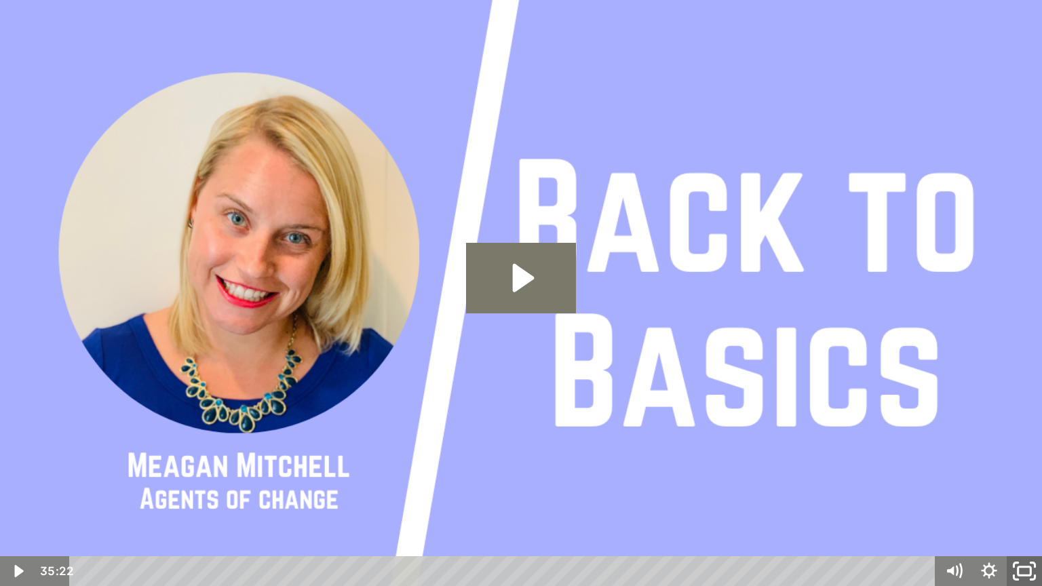
click at [1027, 500] on icon "Fullscreen" at bounding box center [1024, 571] width 42 height 36
click at [1019, 500] on rect "Unfullscreen" at bounding box center [1024, 571] width 13 height 8
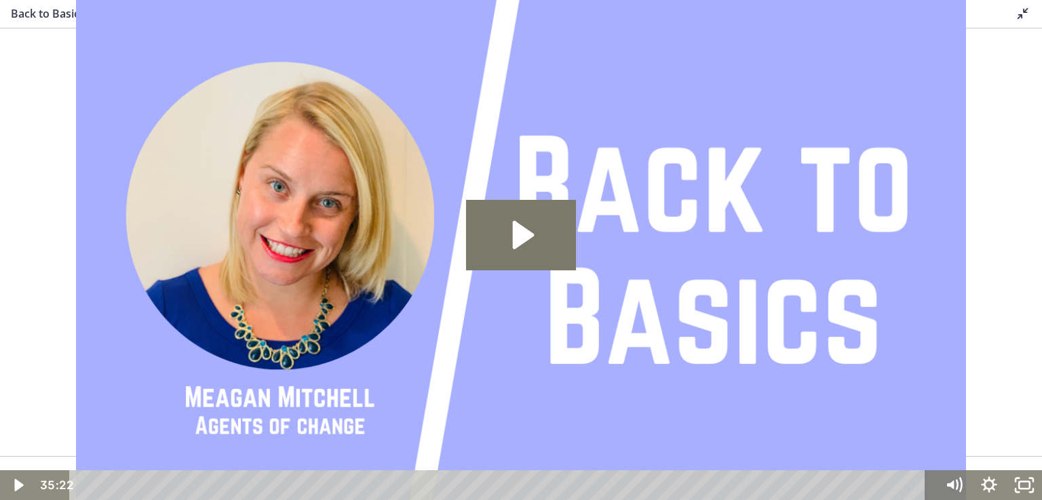
scroll to position [203, 0]
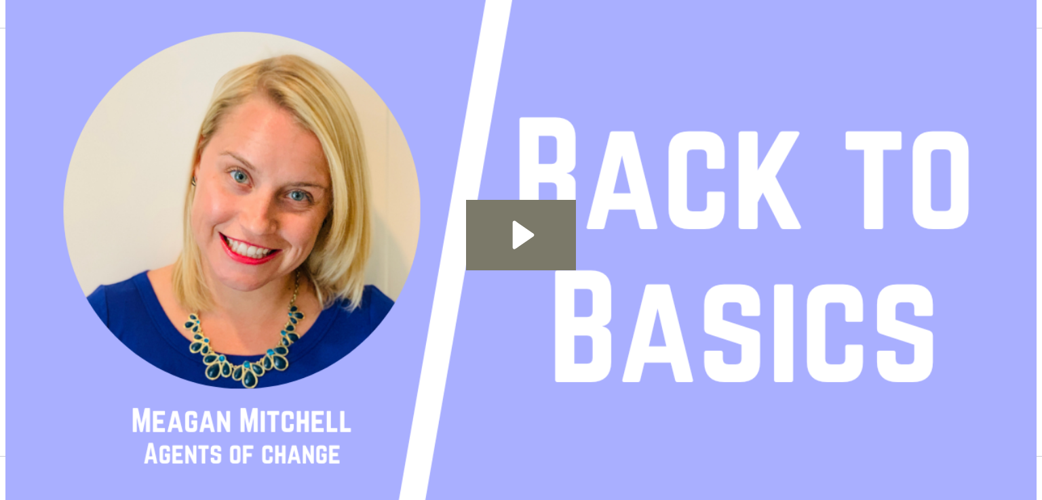
click at [581, 475] on span "Continue" at bounding box center [568, 478] width 42 height 11
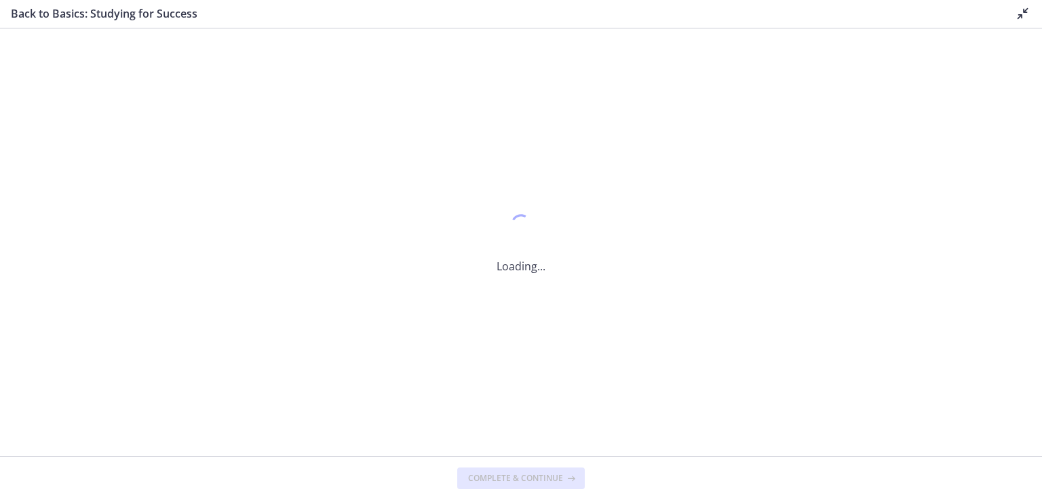
scroll to position [0, 0]
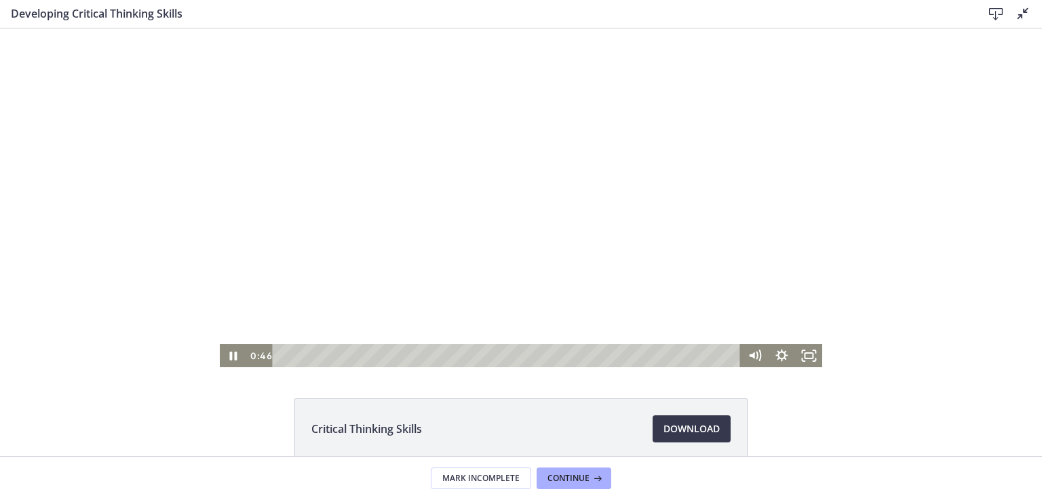
click at [467, 193] on div at bounding box center [521, 197] width 603 height 339
